Goal: Information Seeking & Learning: Learn about a topic

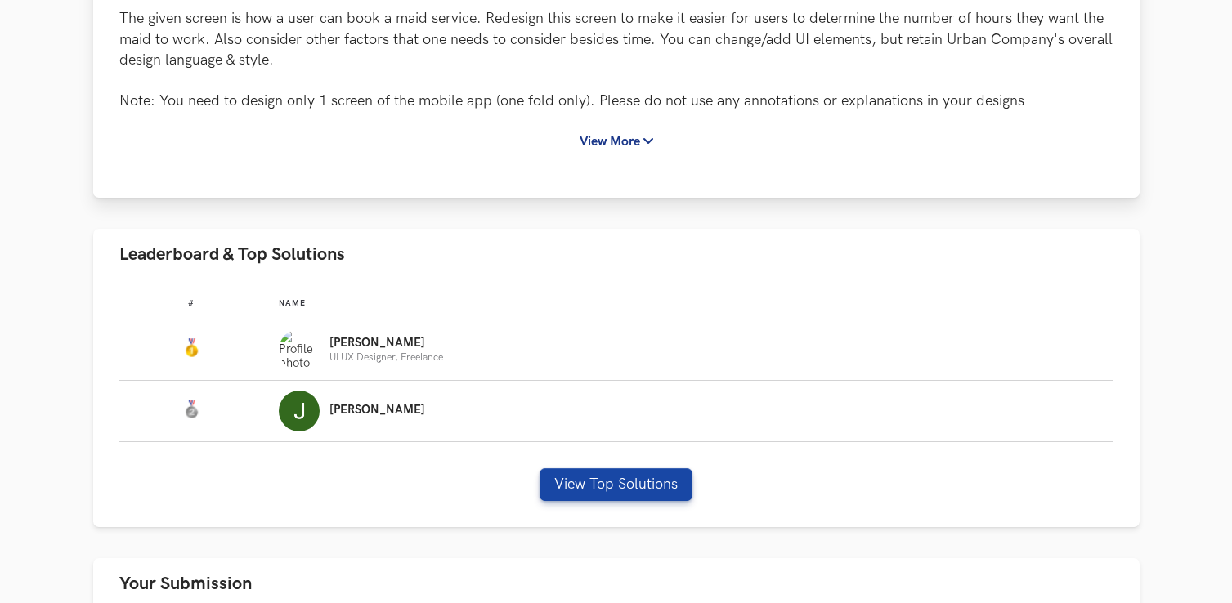
scroll to position [419, 0]
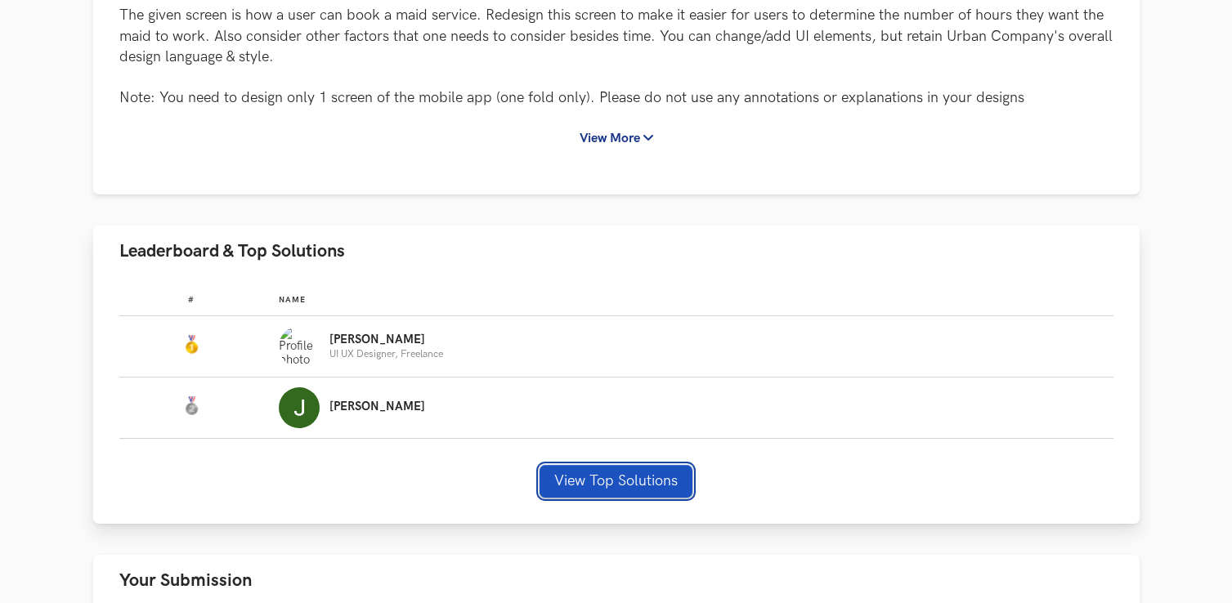
click at [607, 478] on button "View Top Solutions" at bounding box center [616, 481] width 153 height 33
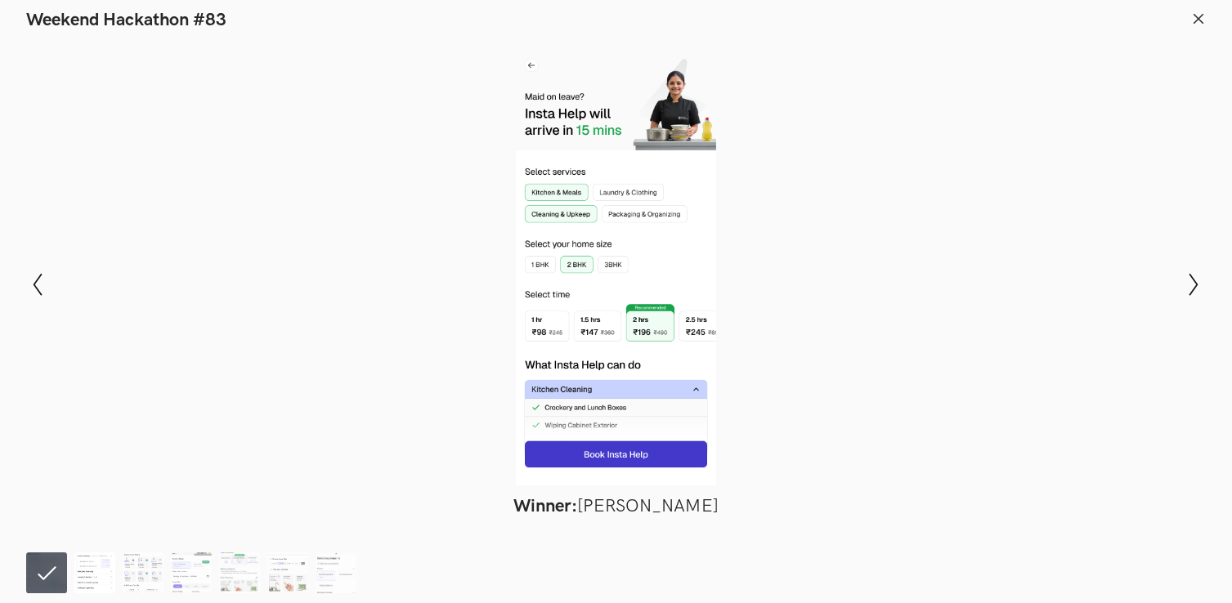
click at [96, 568] on img at bounding box center [94, 573] width 41 height 41
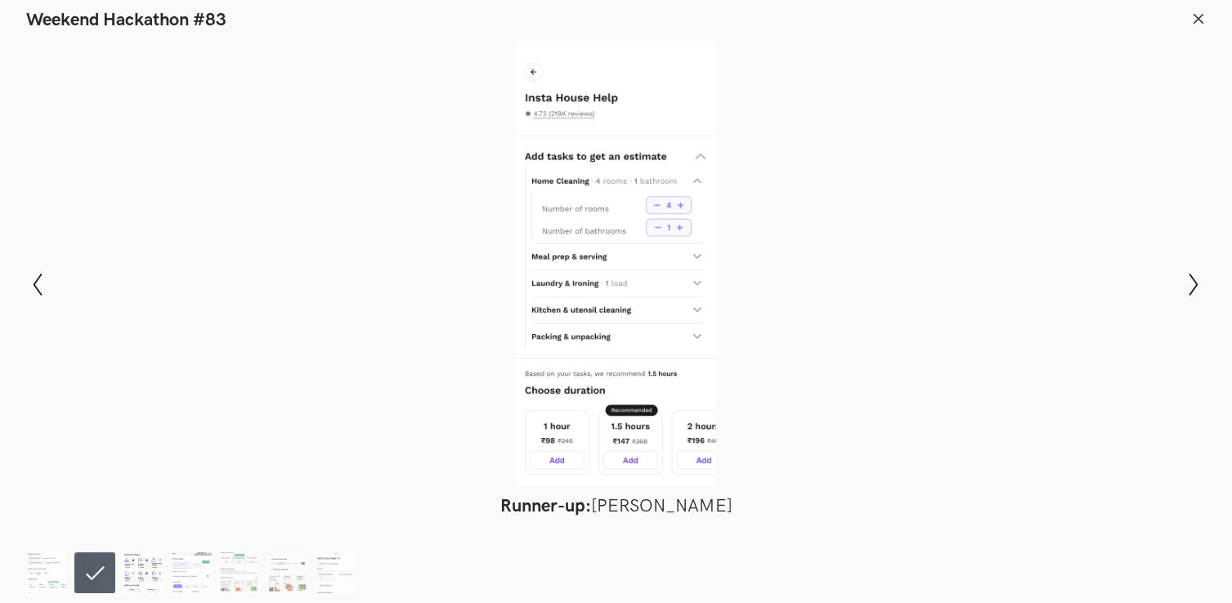
click at [137, 570] on img at bounding box center [143, 573] width 41 height 41
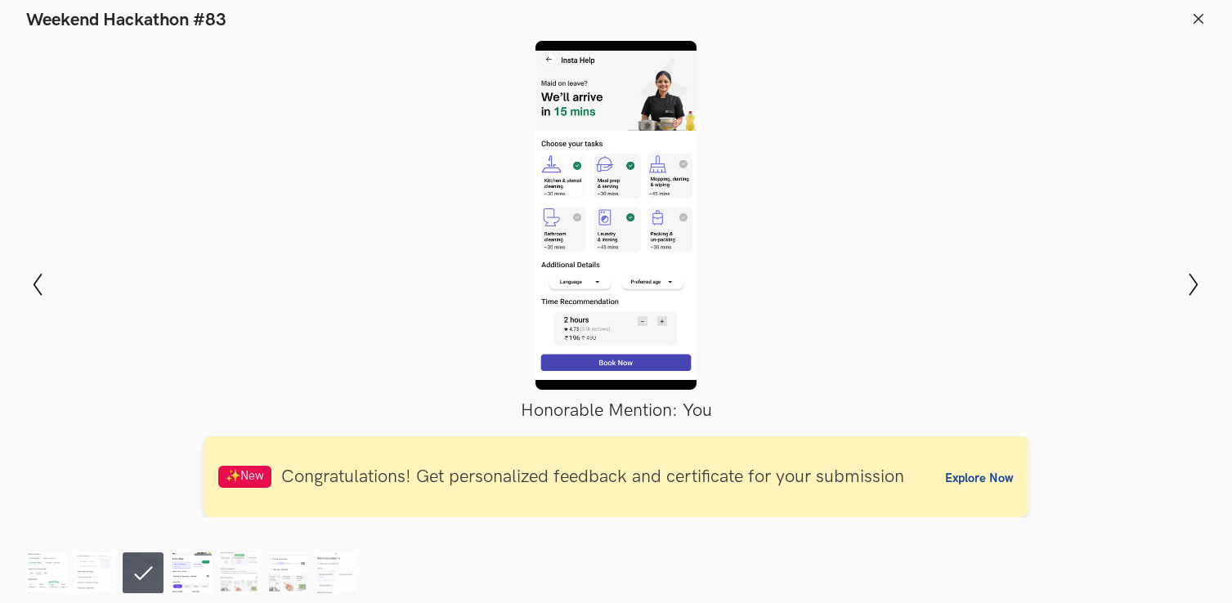
click at [177, 572] on img at bounding box center [191, 573] width 41 height 41
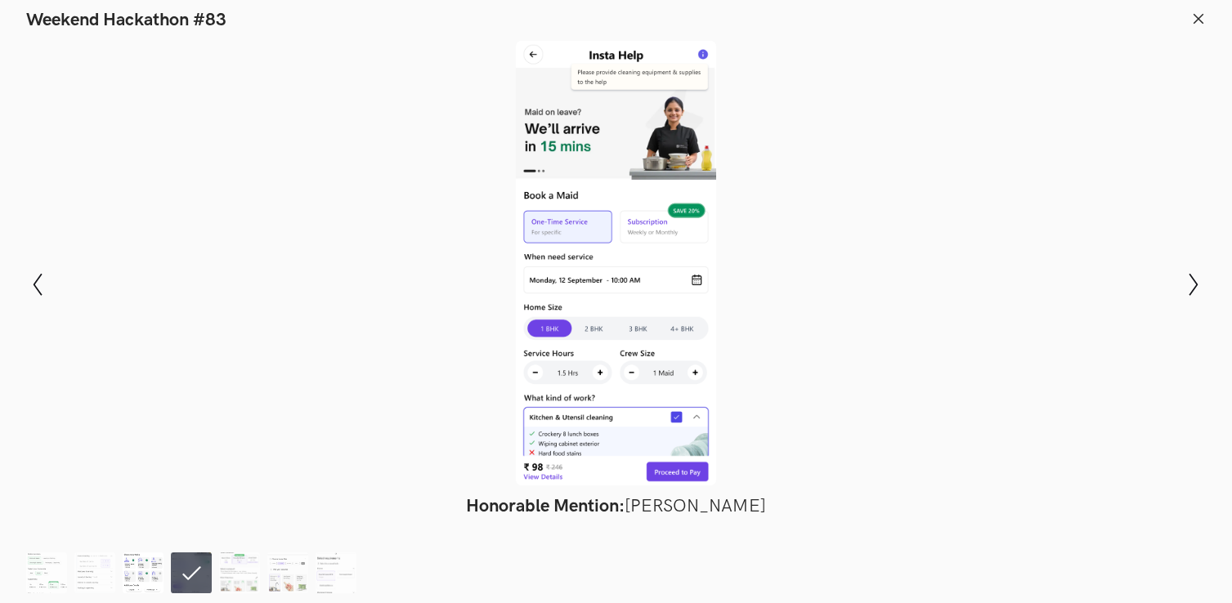
click at [146, 574] on img at bounding box center [143, 573] width 41 height 41
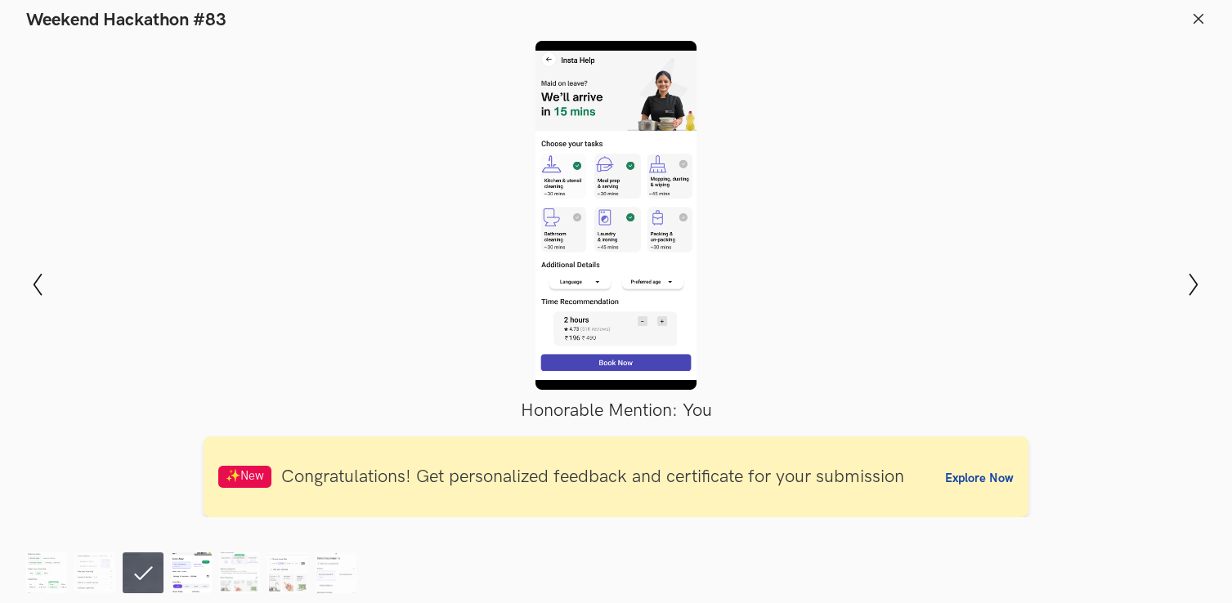
click at [190, 570] on img at bounding box center [191, 573] width 41 height 41
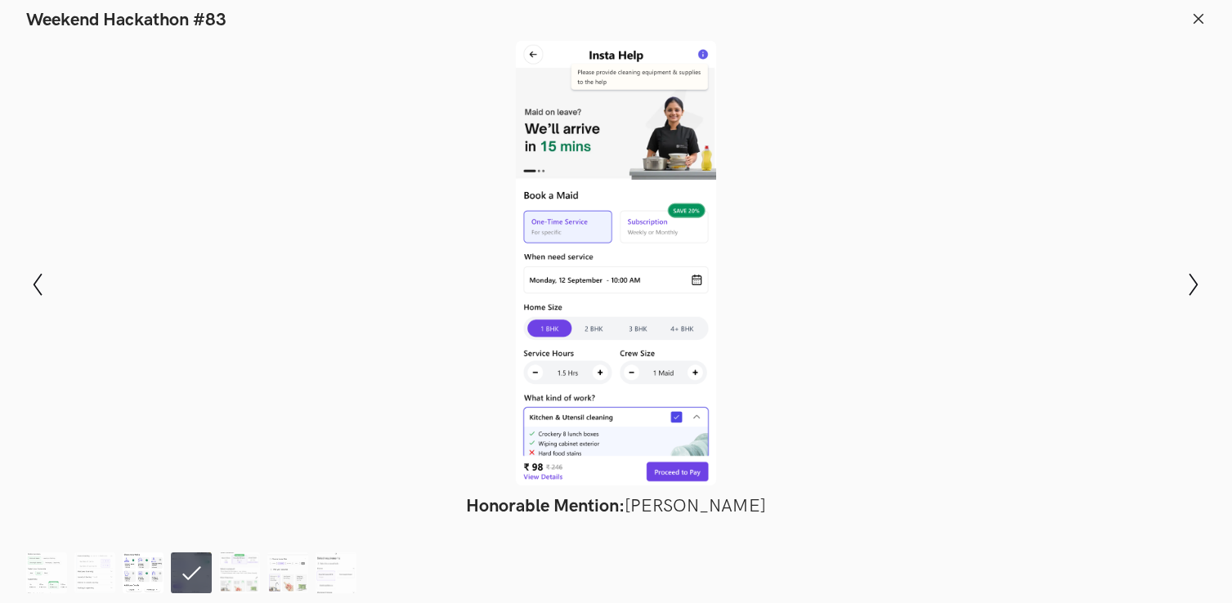
click at [147, 571] on img at bounding box center [143, 573] width 41 height 41
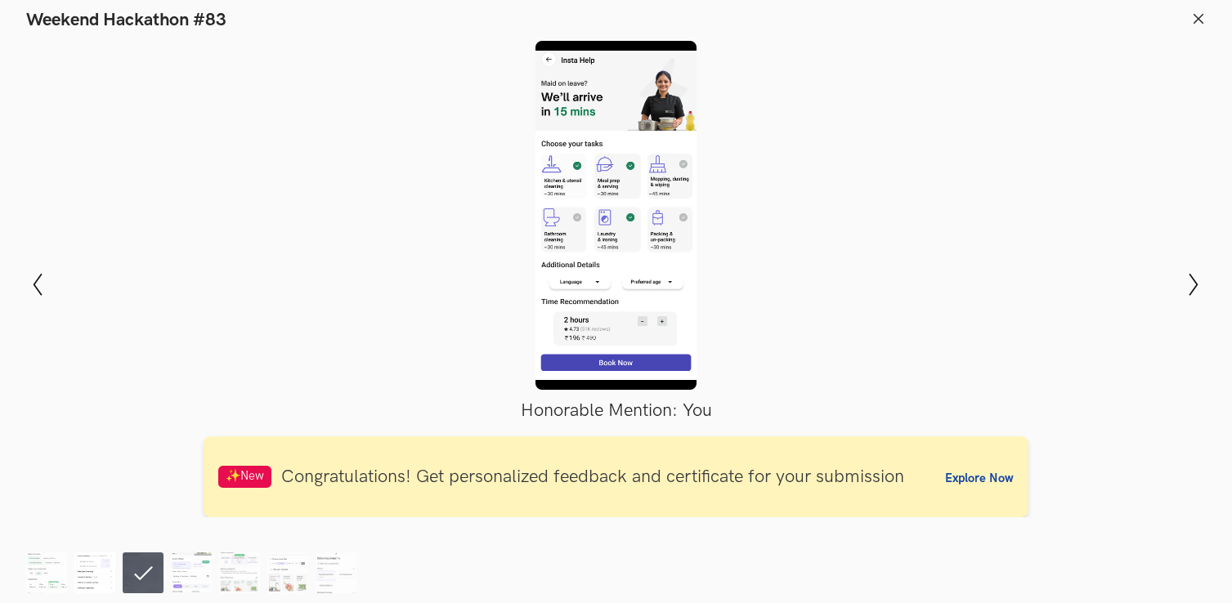
click at [105, 573] on img at bounding box center [94, 573] width 41 height 41
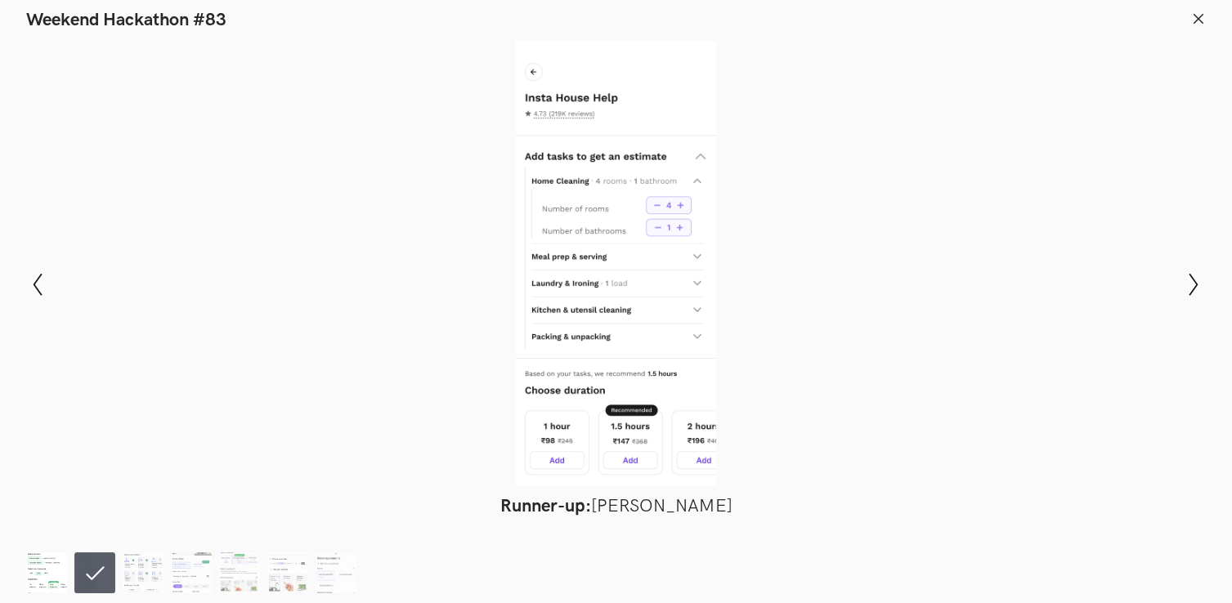
click at [56, 573] on img at bounding box center [46, 573] width 41 height 41
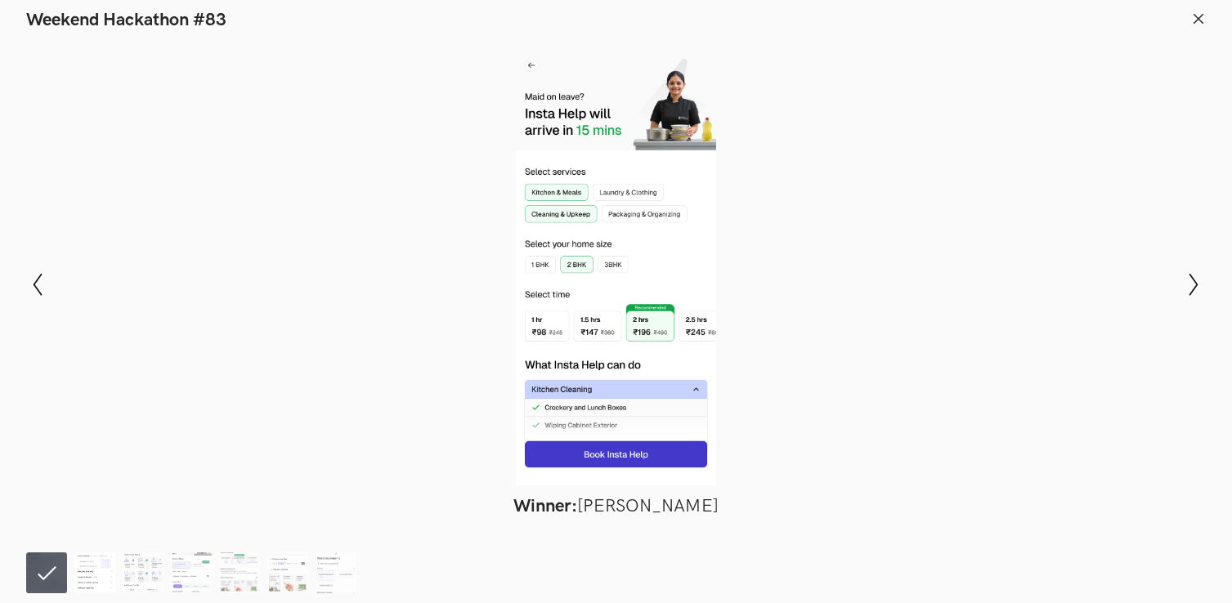
click at [77, 573] on img at bounding box center [94, 573] width 41 height 41
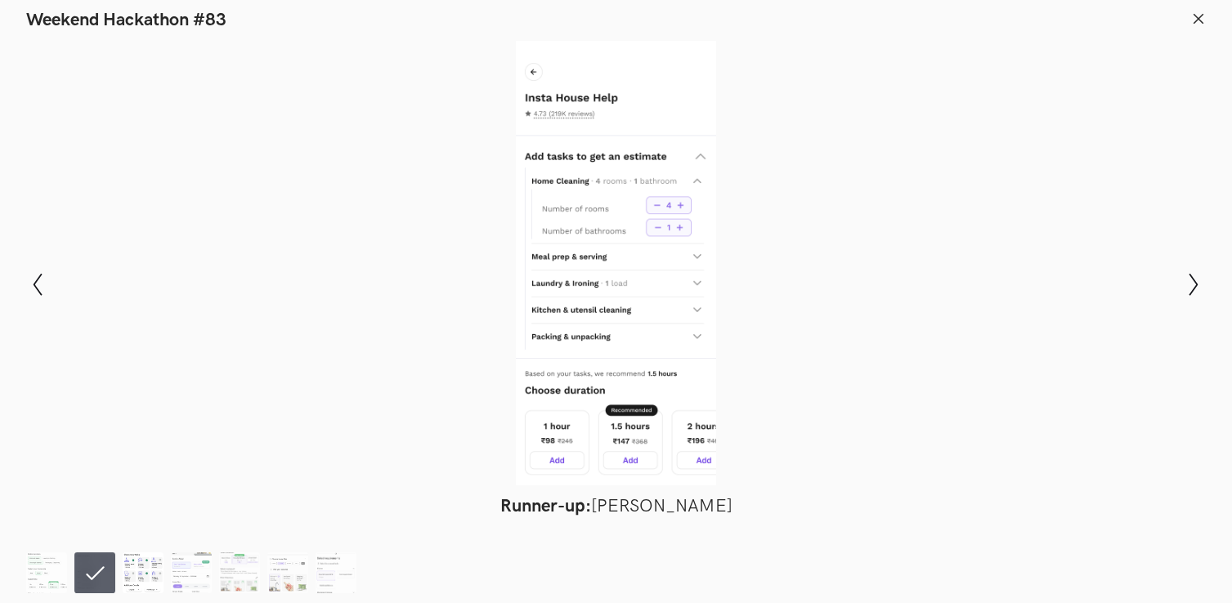
click at [130, 576] on img at bounding box center [143, 573] width 41 height 41
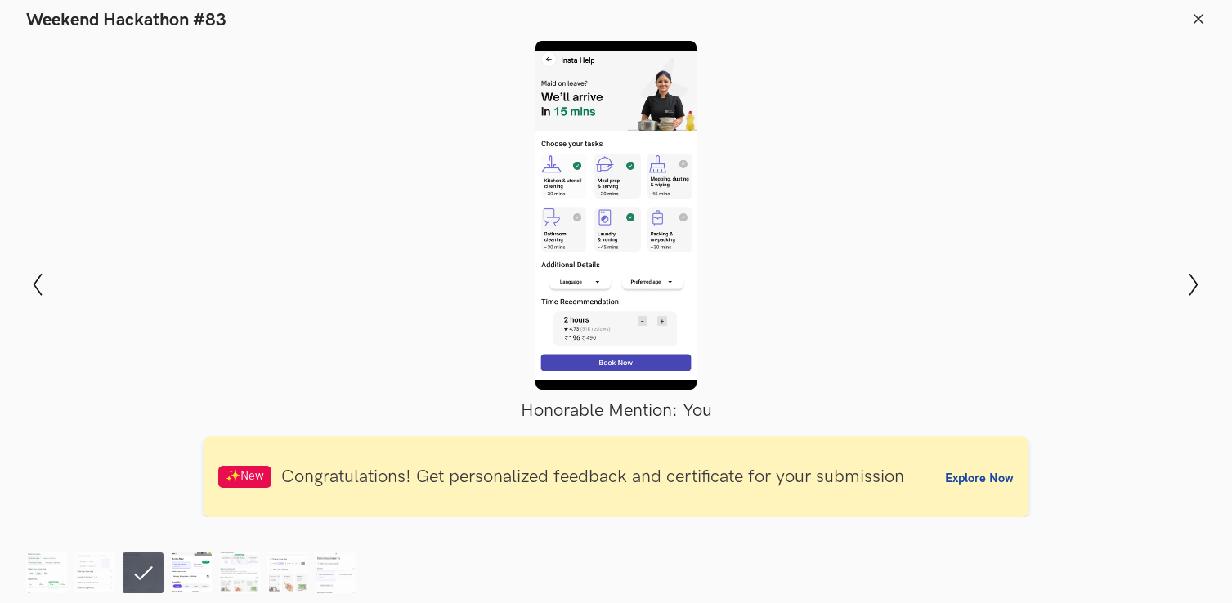
click at [183, 572] on img at bounding box center [191, 573] width 41 height 41
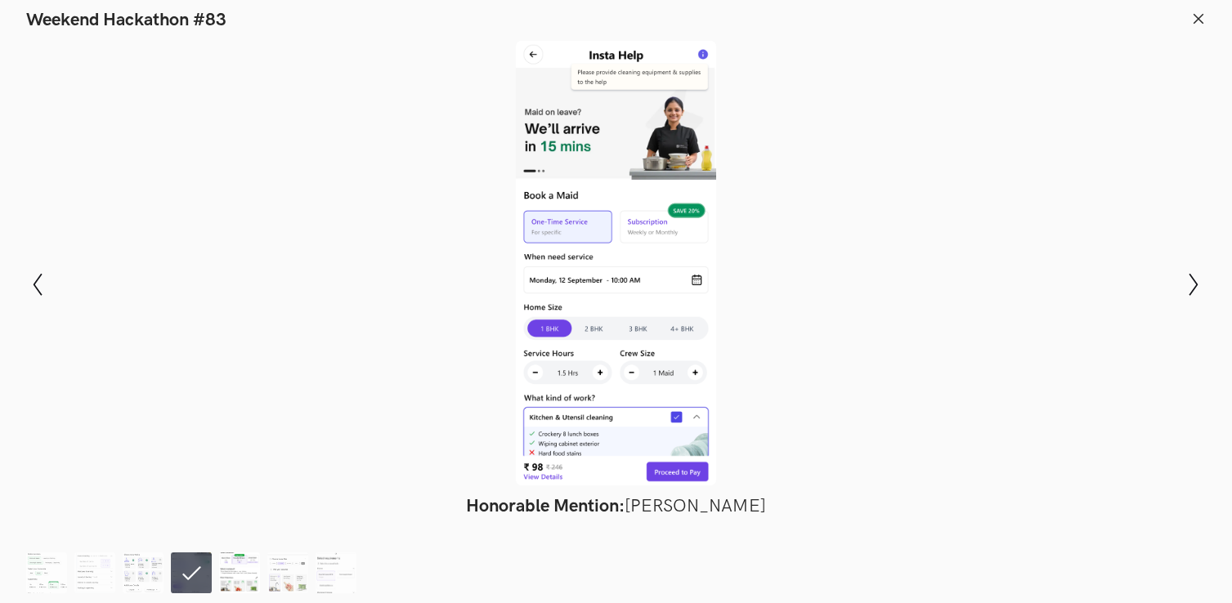
click at [230, 569] on img at bounding box center [239, 573] width 41 height 41
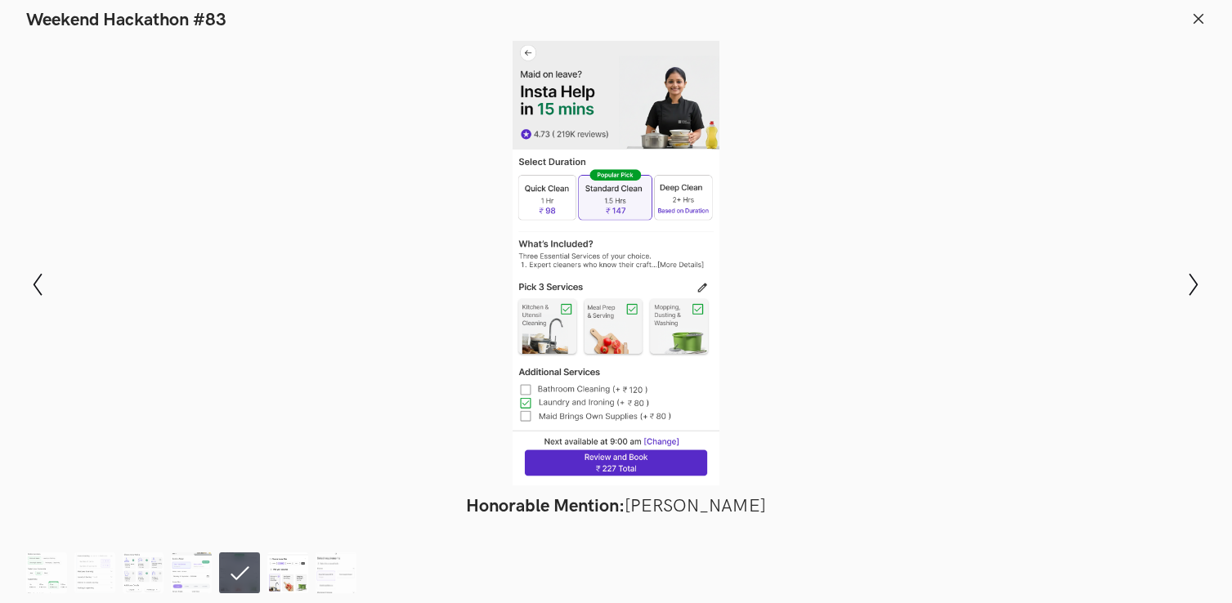
click at [284, 580] on img at bounding box center [287, 573] width 41 height 41
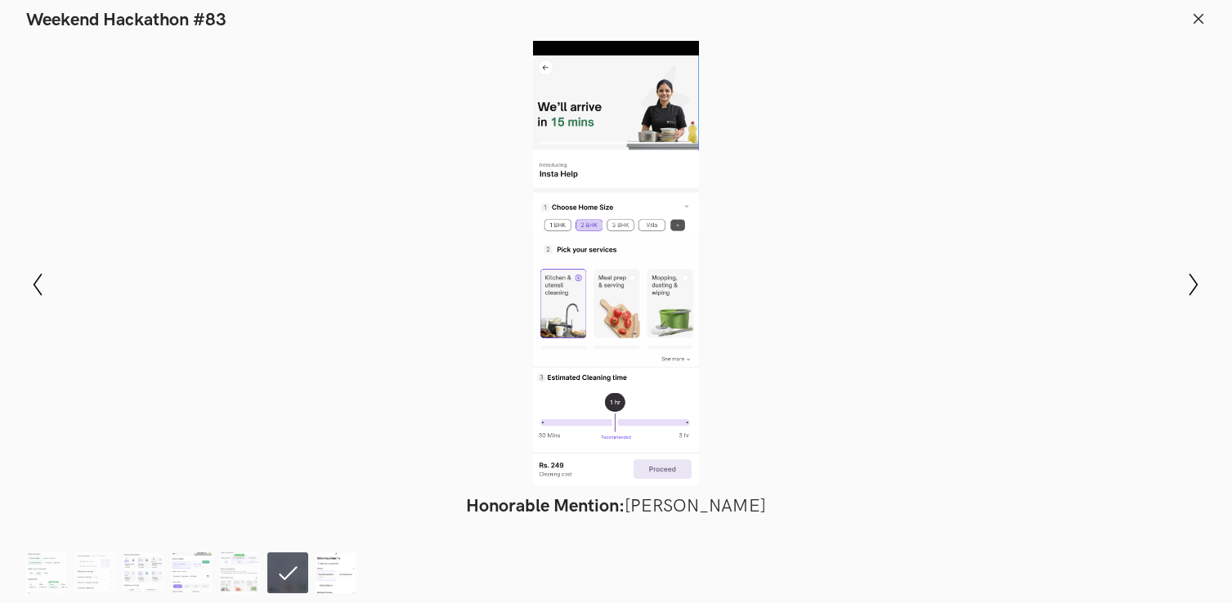
click at [328, 573] on img at bounding box center [336, 573] width 41 height 41
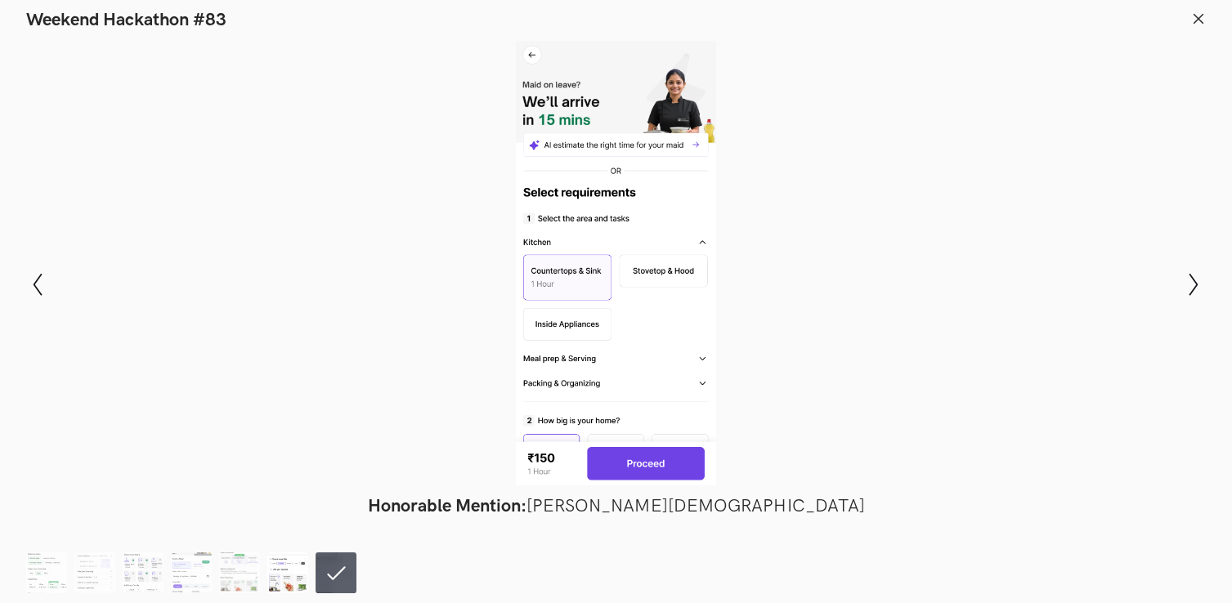
click at [277, 572] on img at bounding box center [287, 573] width 41 height 41
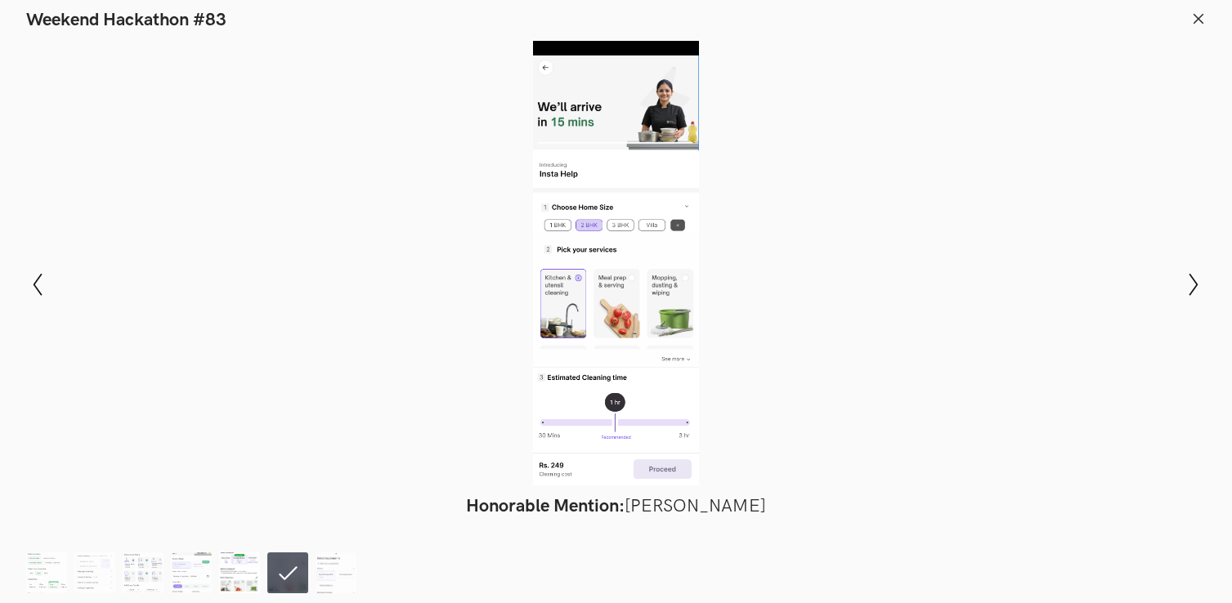
click at [246, 569] on img at bounding box center [239, 573] width 41 height 41
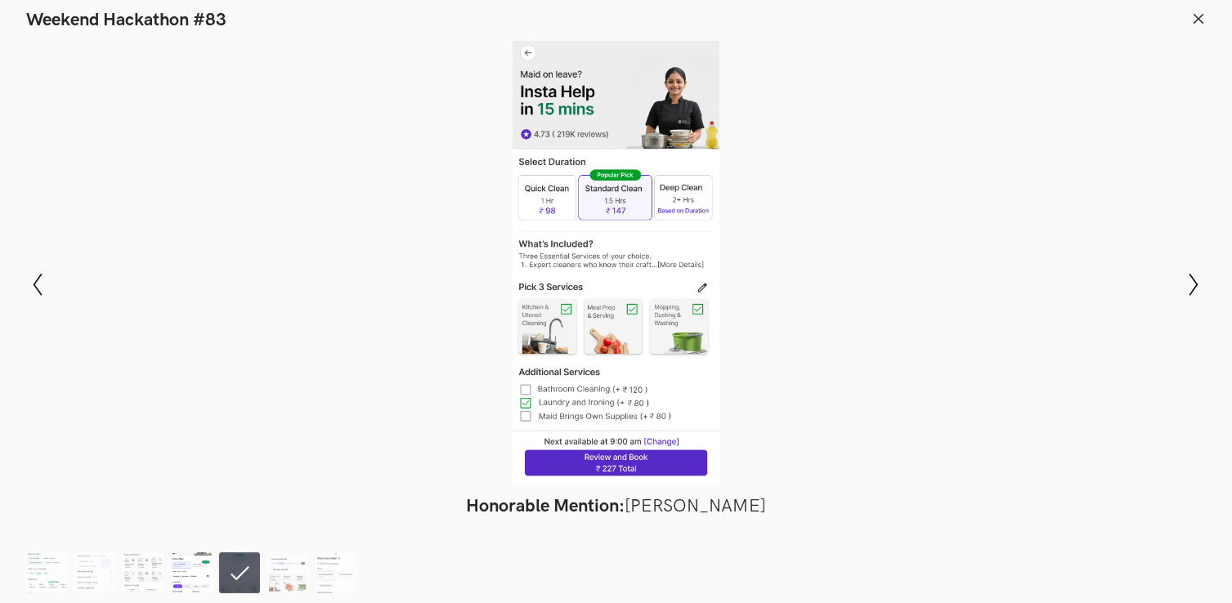
click at [200, 570] on img at bounding box center [191, 573] width 41 height 41
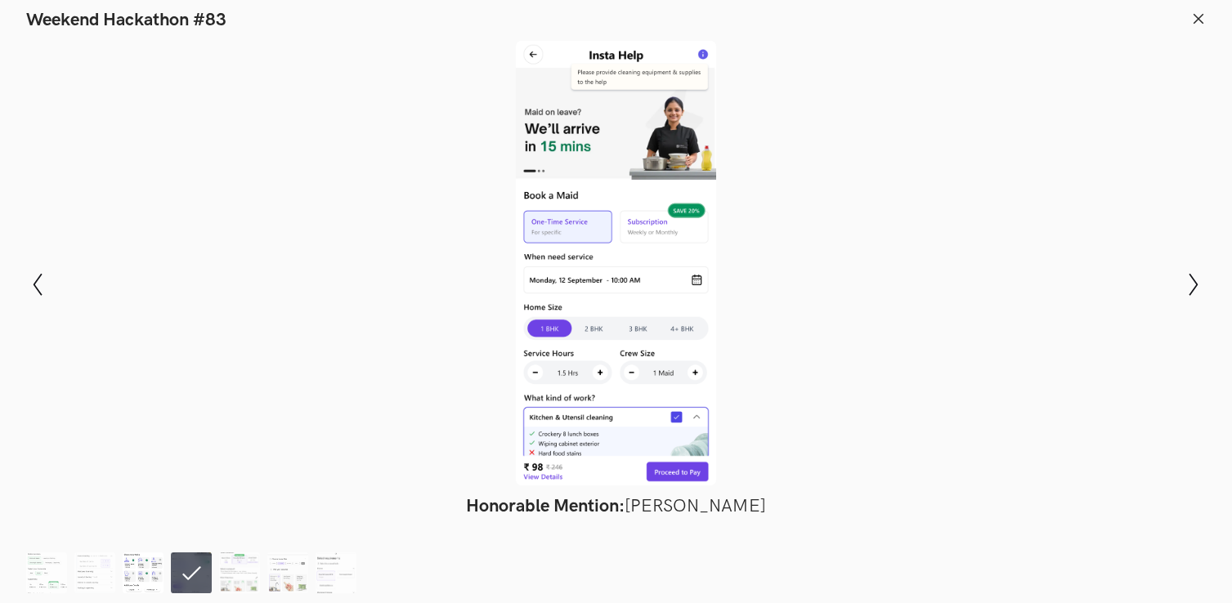
click at [154, 572] on img at bounding box center [143, 573] width 41 height 41
